Goal: Information Seeking & Learning: Find specific fact

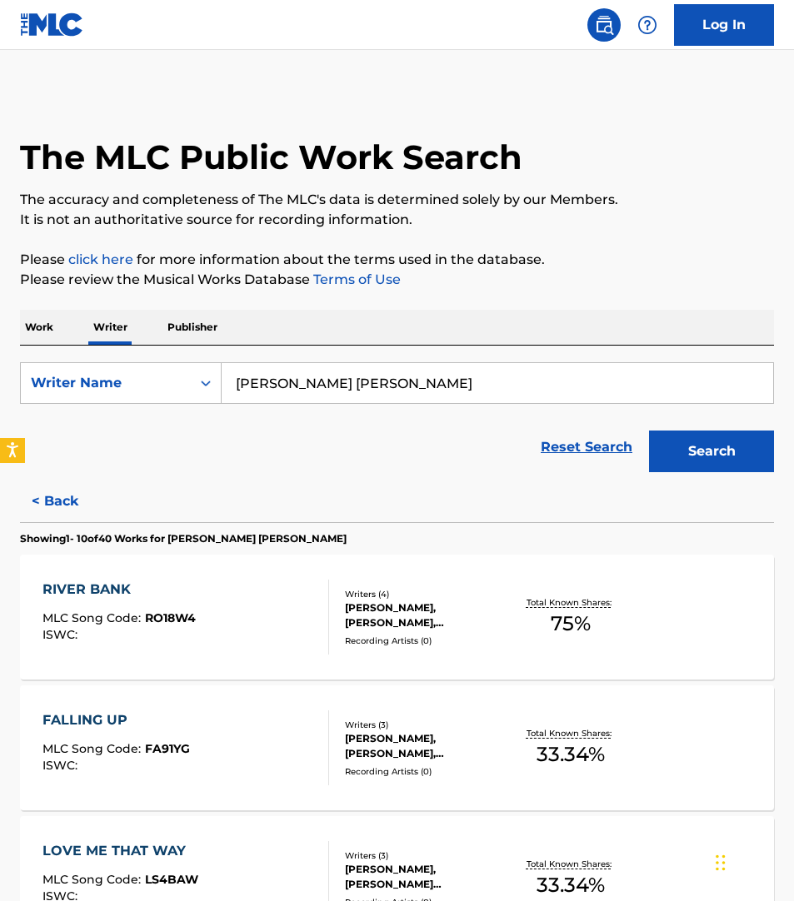
click at [282, 389] on input "[PERSON_NAME] [PERSON_NAME]" at bounding box center [497, 383] width 551 height 40
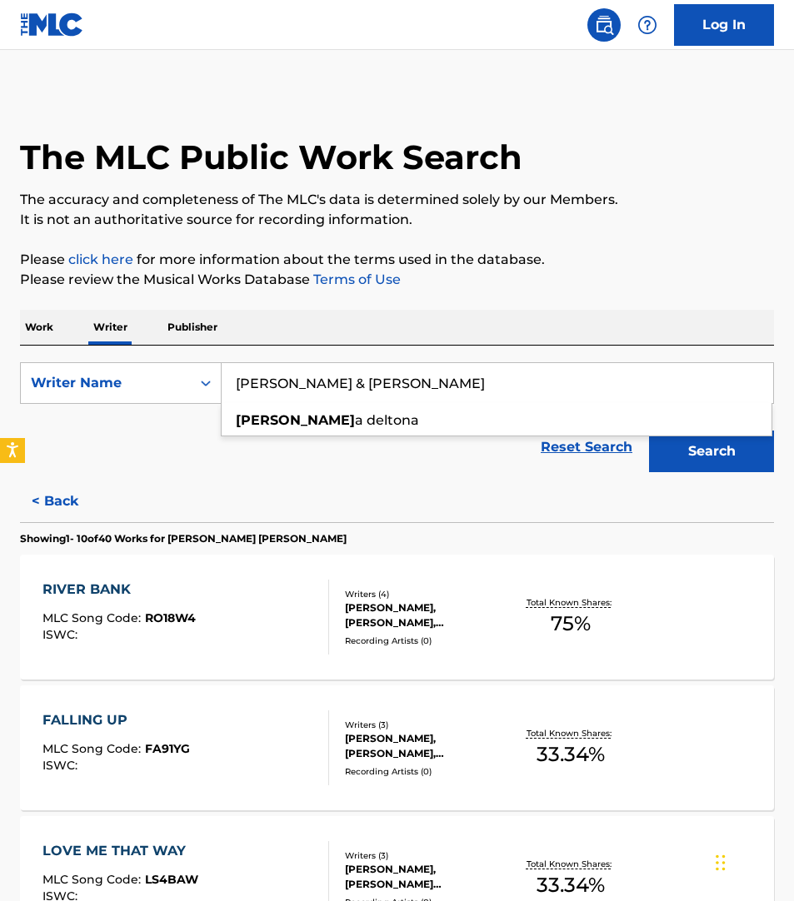
click at [306, 430] on div "[PERSON_NAME] a deltona" at bounding box center [497, 421] width 550 height 30
type input "deltona deltona"
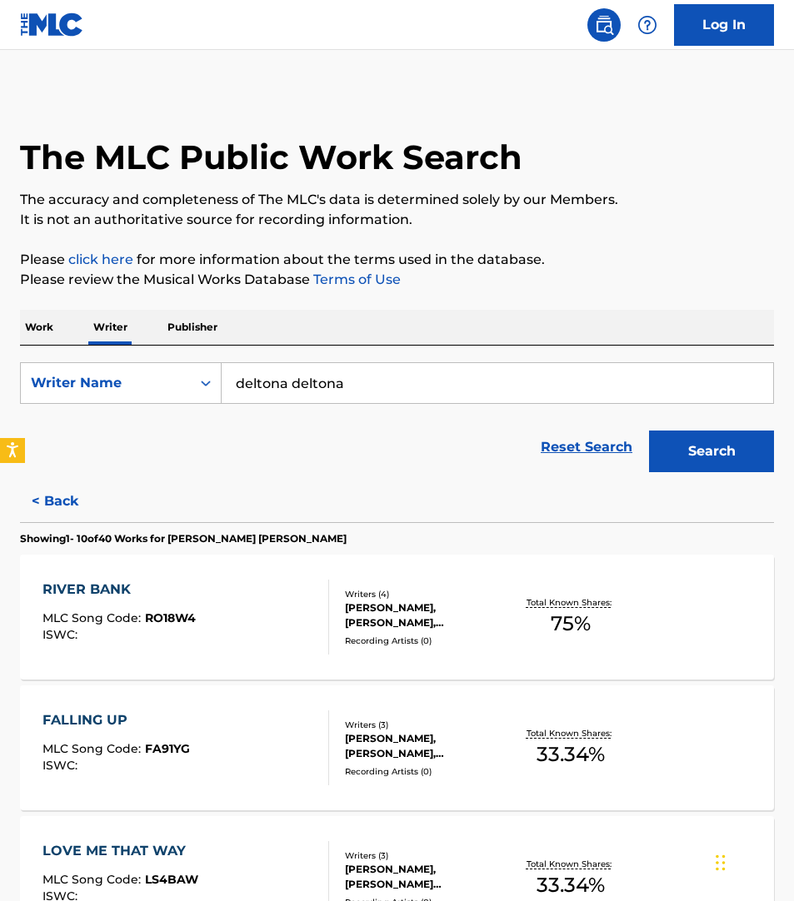
click at [649, 462] on button "Search" at bounding box center [711, 452] width 125 height 42
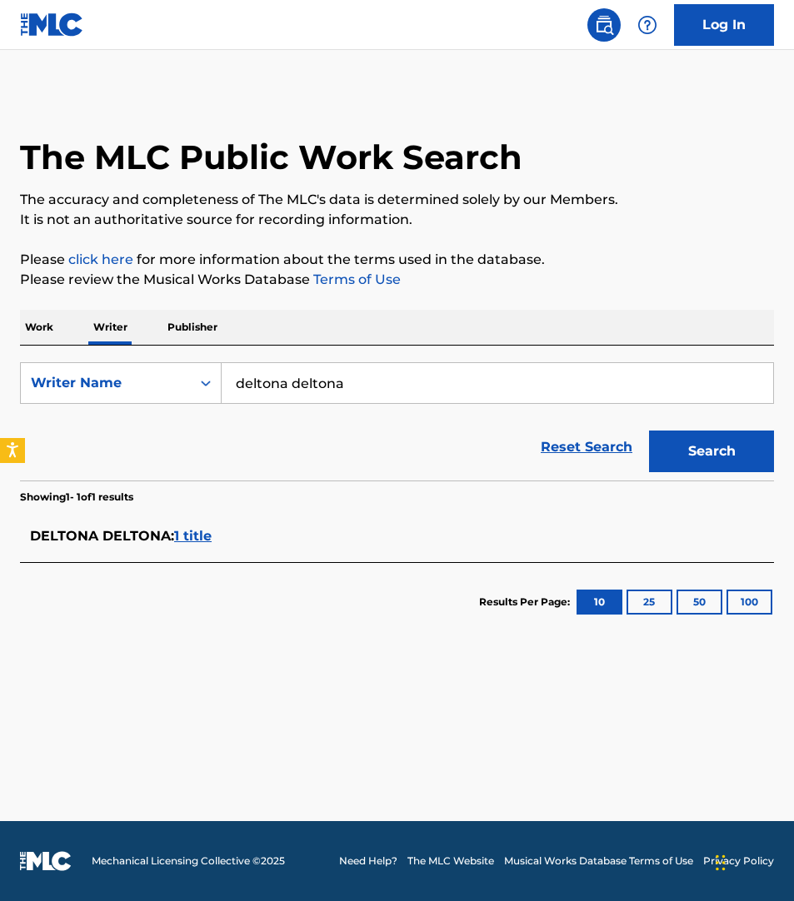
click at [142, 535] on span "DELTONA DELTONA :" at bounding box center [102, 536] width 144 height 16
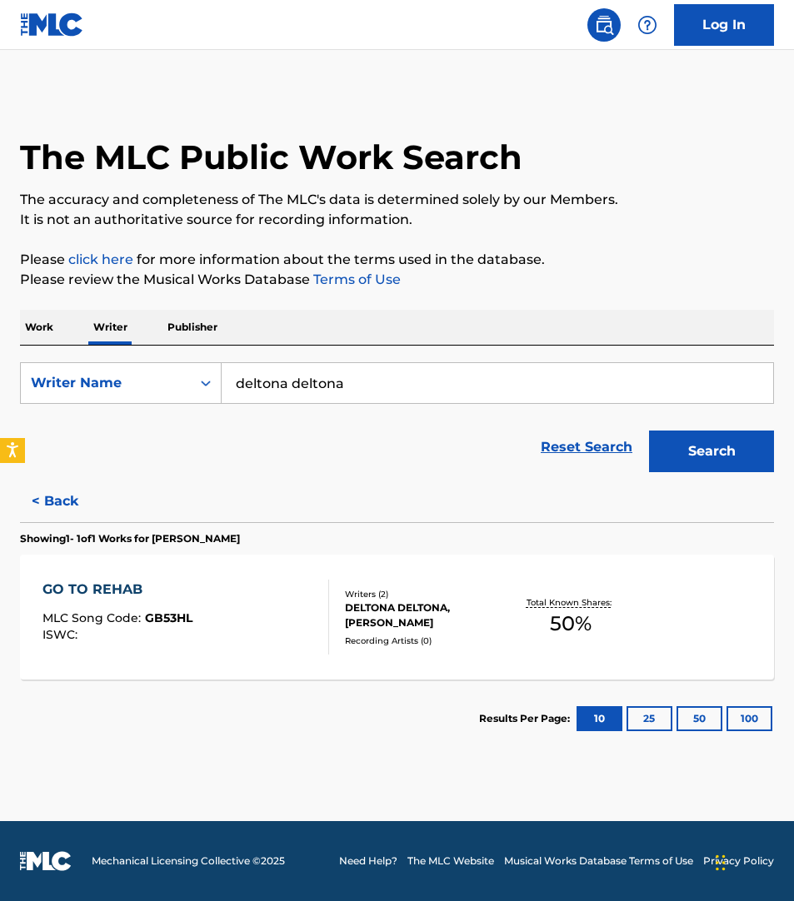
click at [358, 622] on div "DELTONA DELTONA, [PERSON_NAME]" at bounding box center [426, 616] width 163 height 30
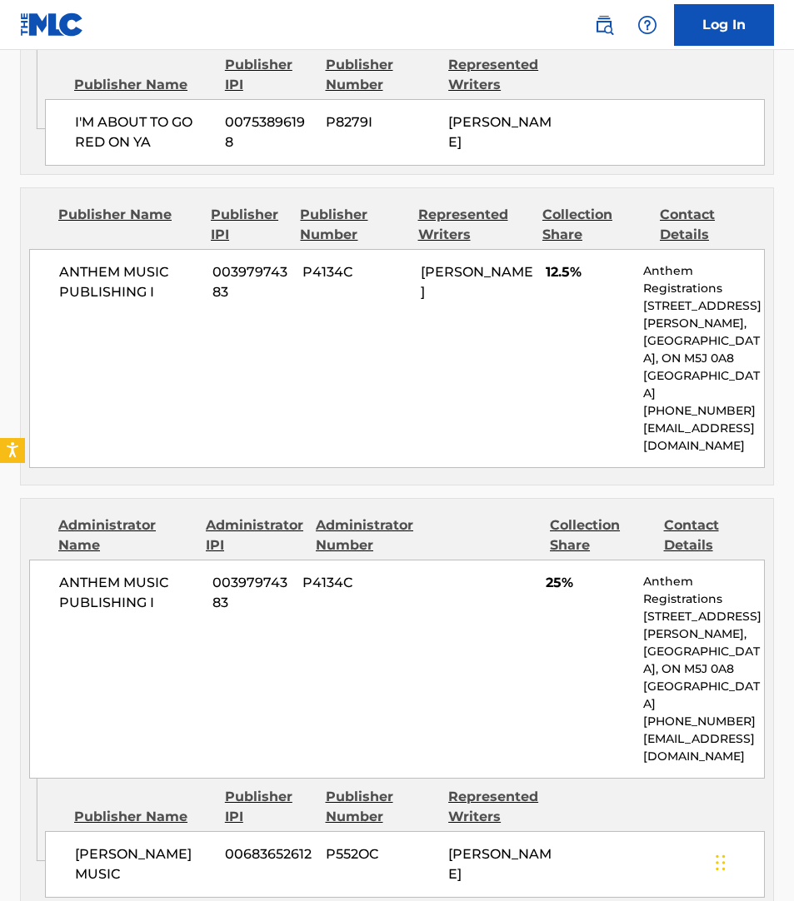
scroll to position [1383, 0]
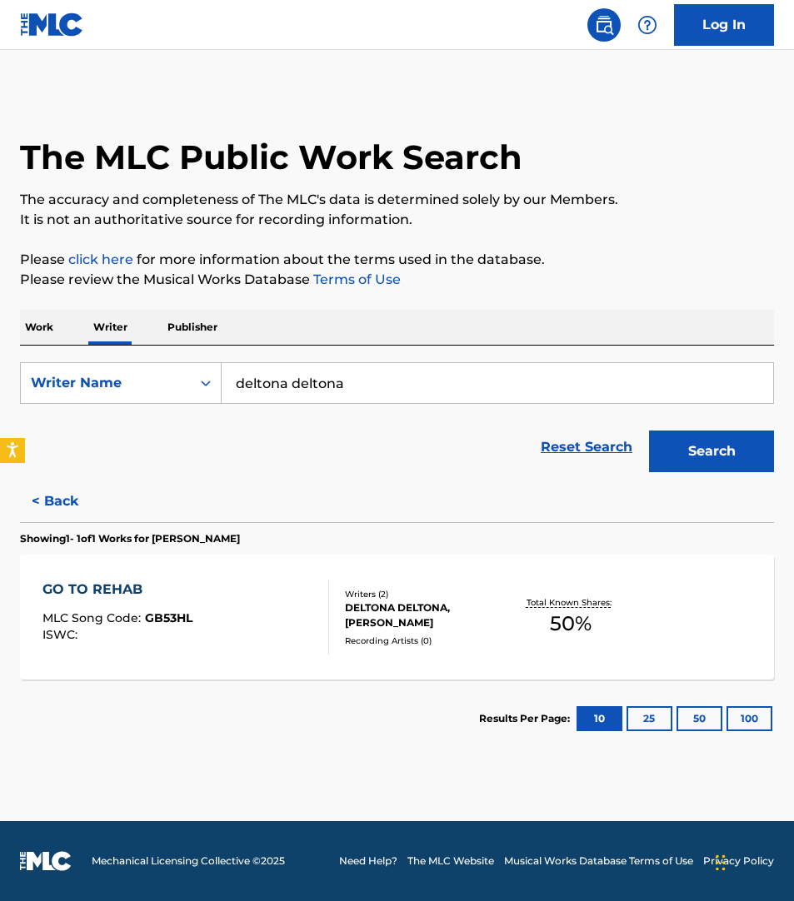
click at [281, 389] on input "deltona deltona" at bounding box center [497, 383] width 551 height 40
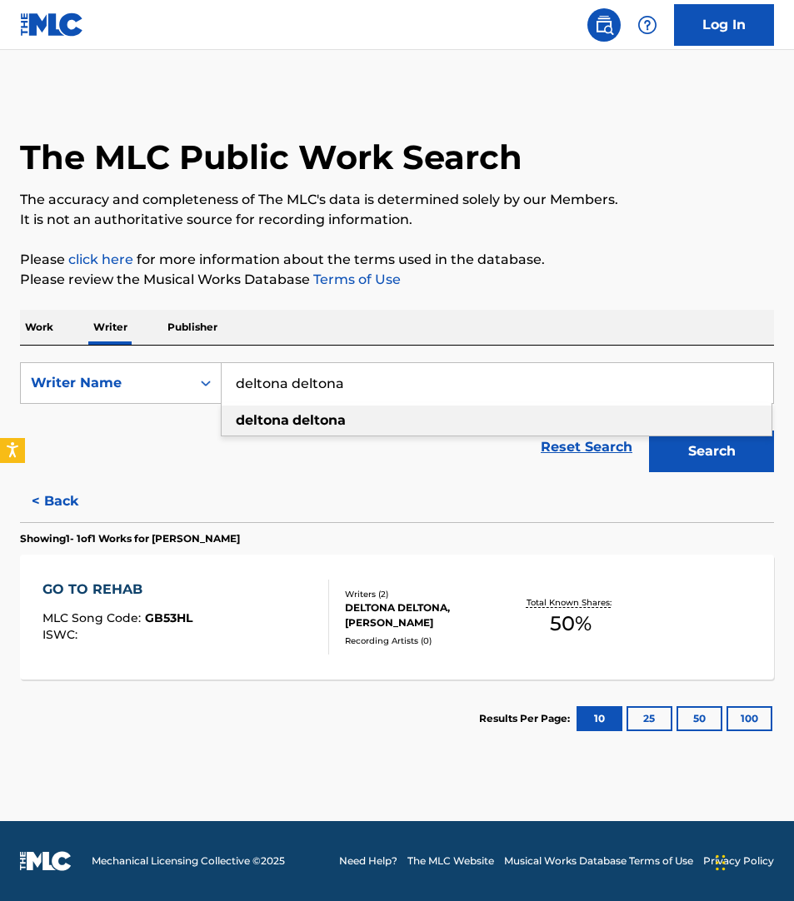
paste input "[PERSON_NAME]"
click at [649, 431] on button "Search" at bounding box center [711, 452] width 125 height 42
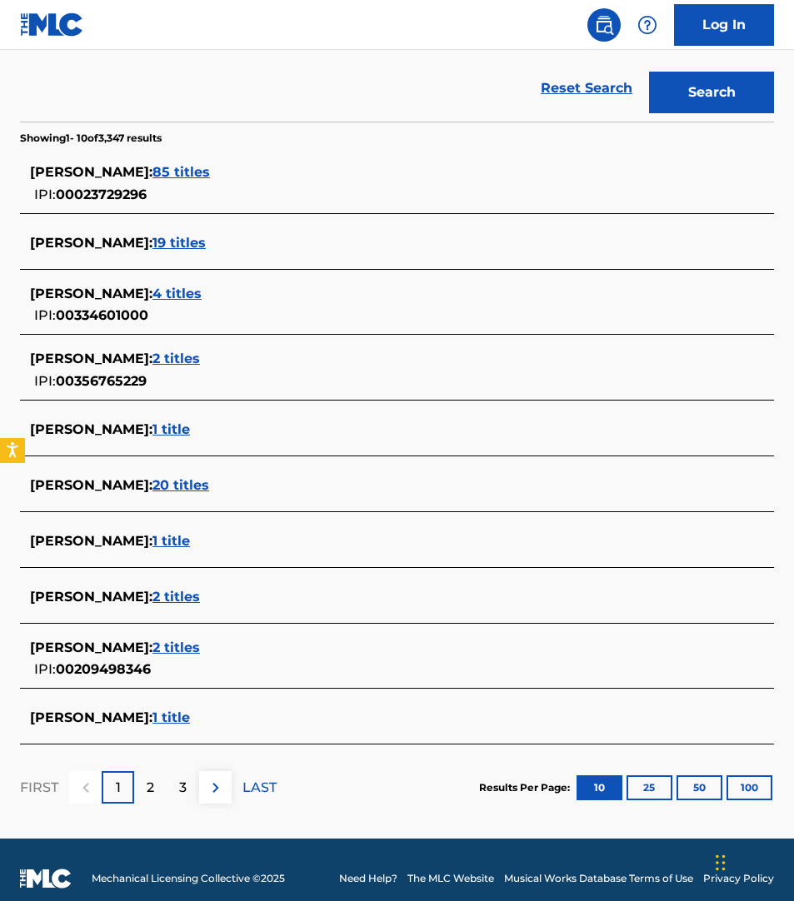
scroll to position [377, 0]
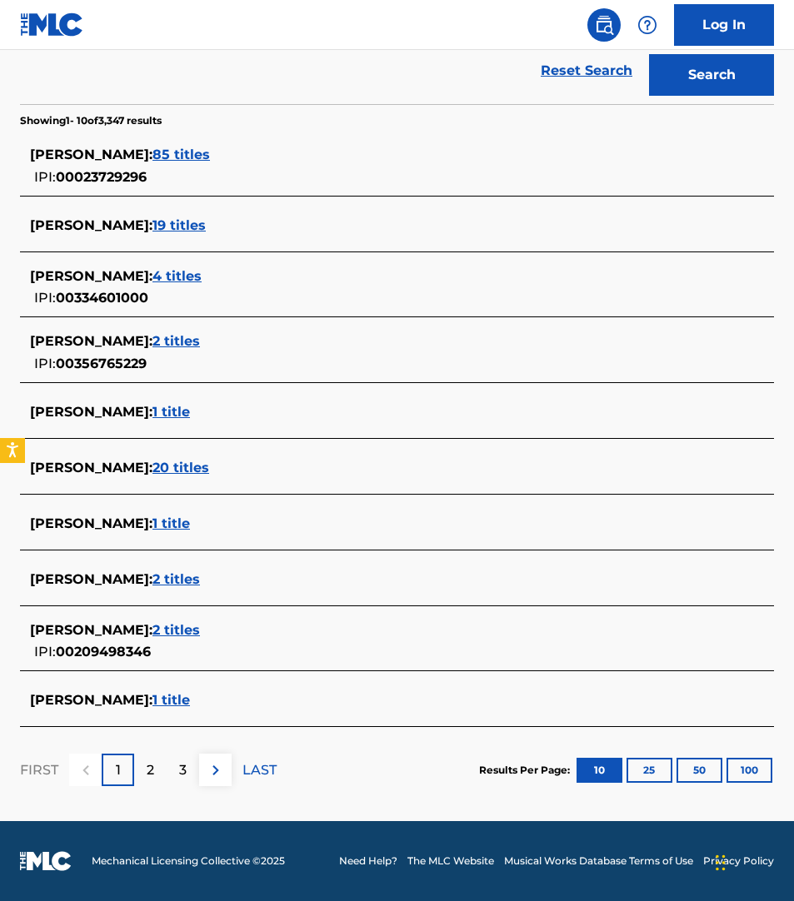
click at [210, 779] on img at bounding box center [216, 771] width 20 height 20
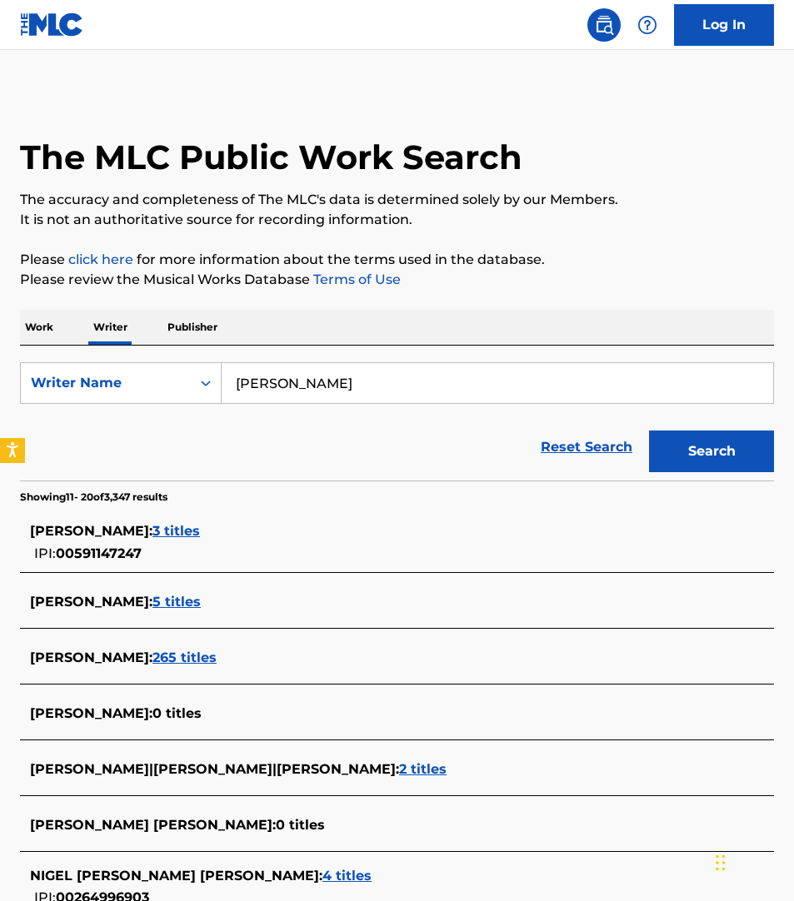
scroll to position [3, 0]
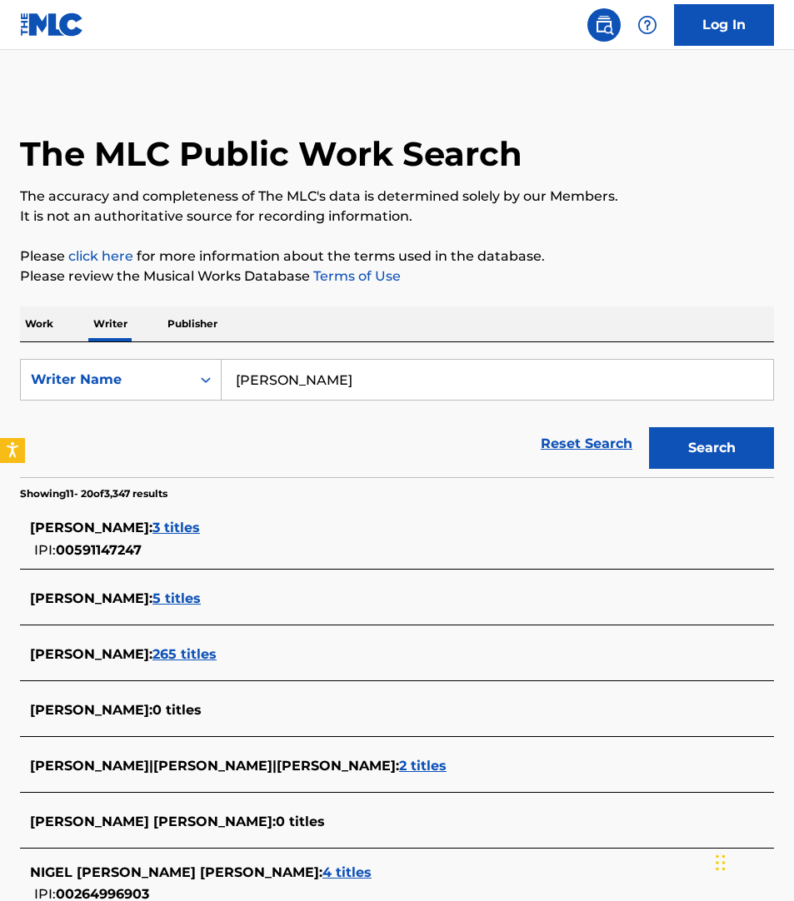
click at [362, 388] on input "[PERSON_NAME]" at bounding box center [497, 380] width 551 height 40
click at [362, 390] on input "[PERSON_NAME]" at bounding box center [497, 380] width 551 height 40
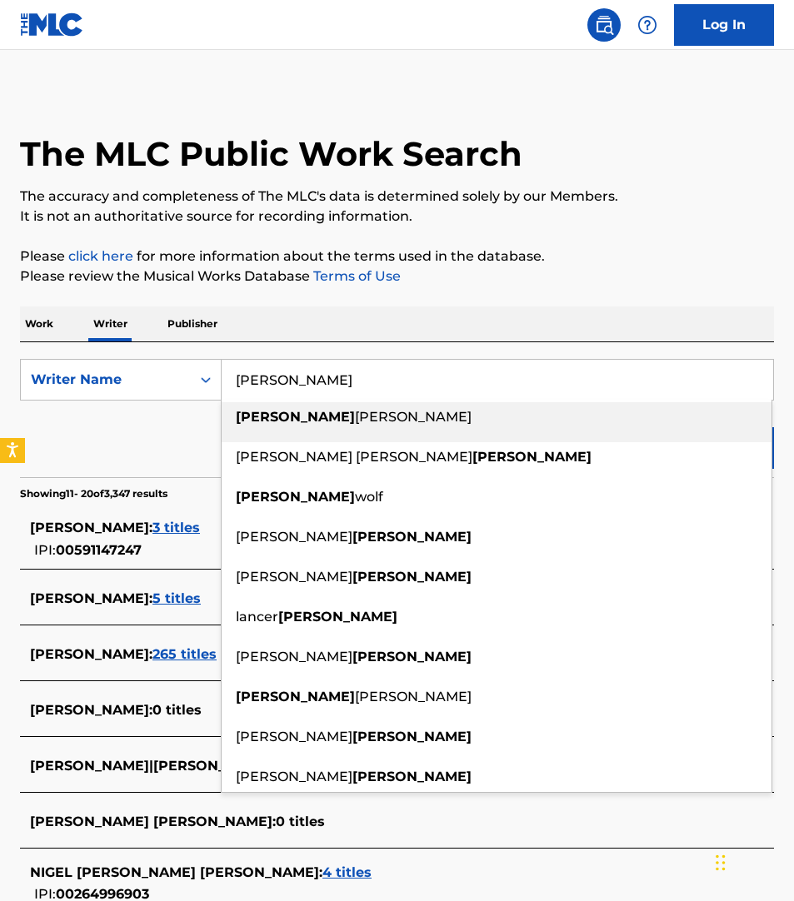
type input "[PERSON_NAME]"
